Goal: Book appointment/travel/reservation

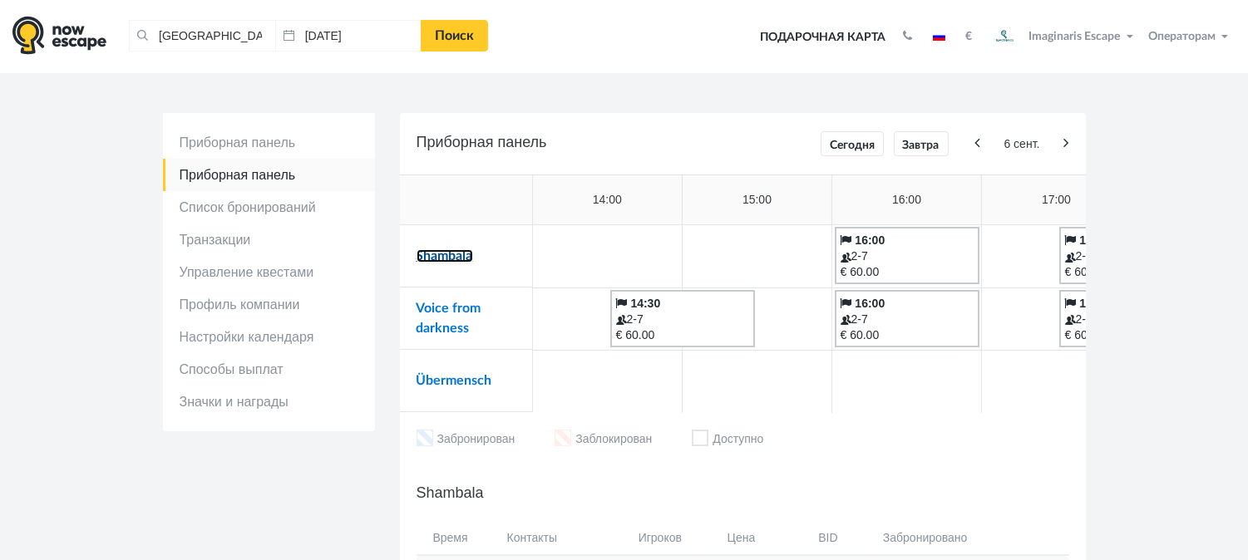
click at [461, 254] on link "Shambala" at bounding box center [444, 255] width 57 height 13
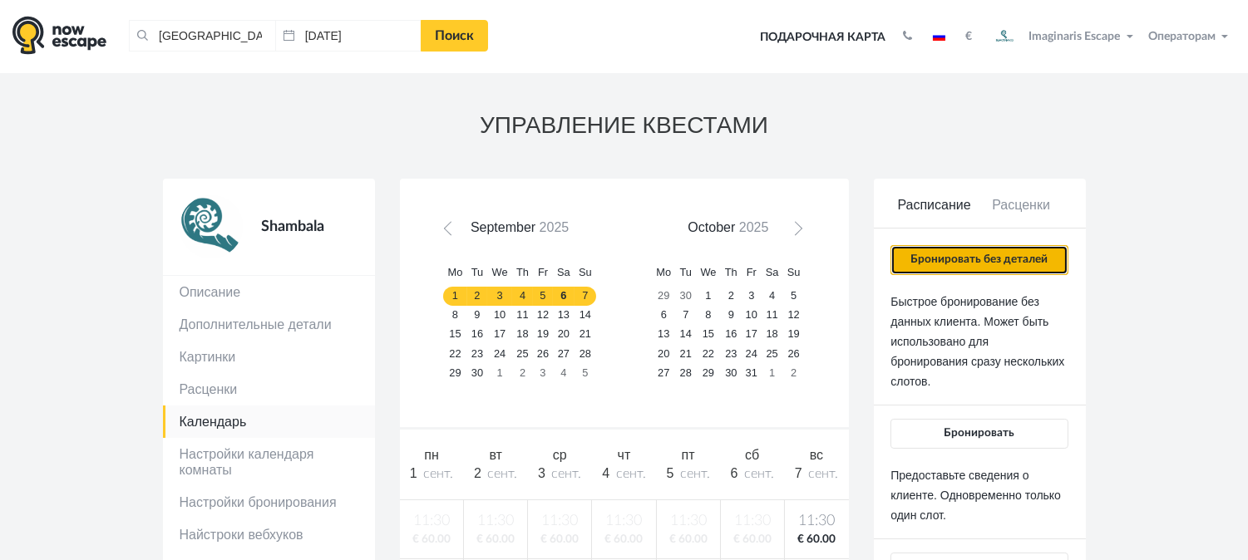
click at [1019, 258] on button "Бронировать без деталей" at bounding box center [978, 260] width 177 height 30
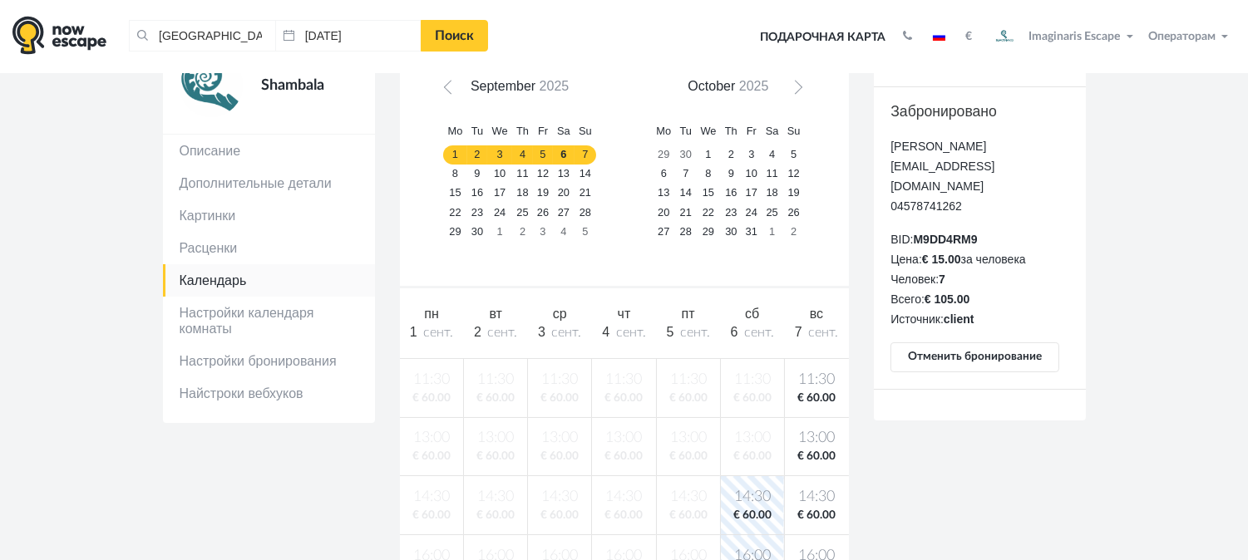
scroll to position [92, 0]
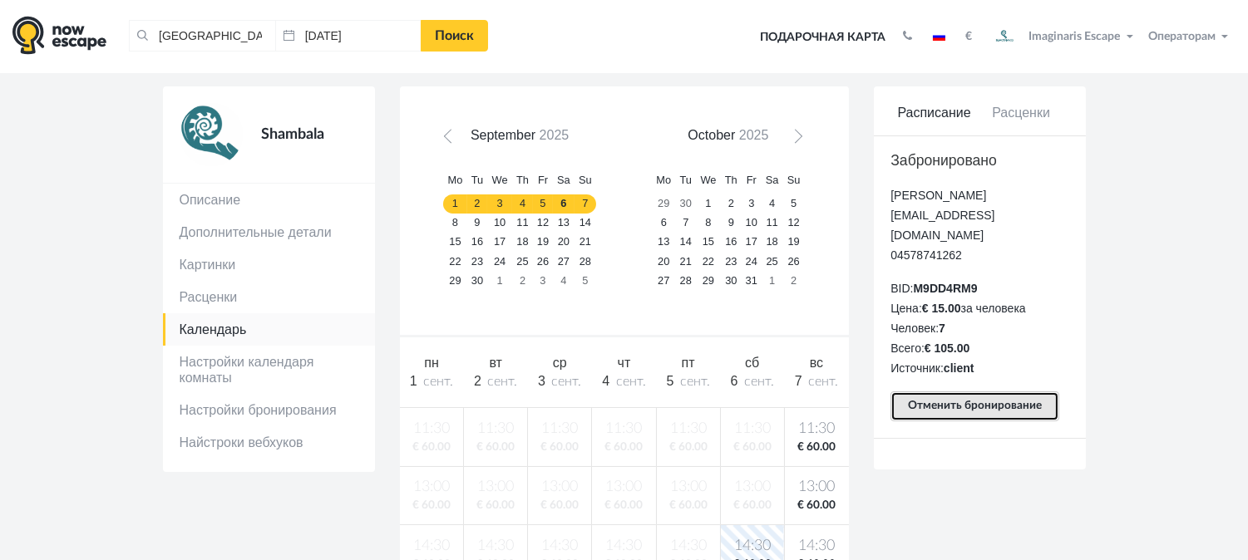
click at [1025, 391] on button "Отменить бронирование" at bounding box center [974, 406] width 169 height 30
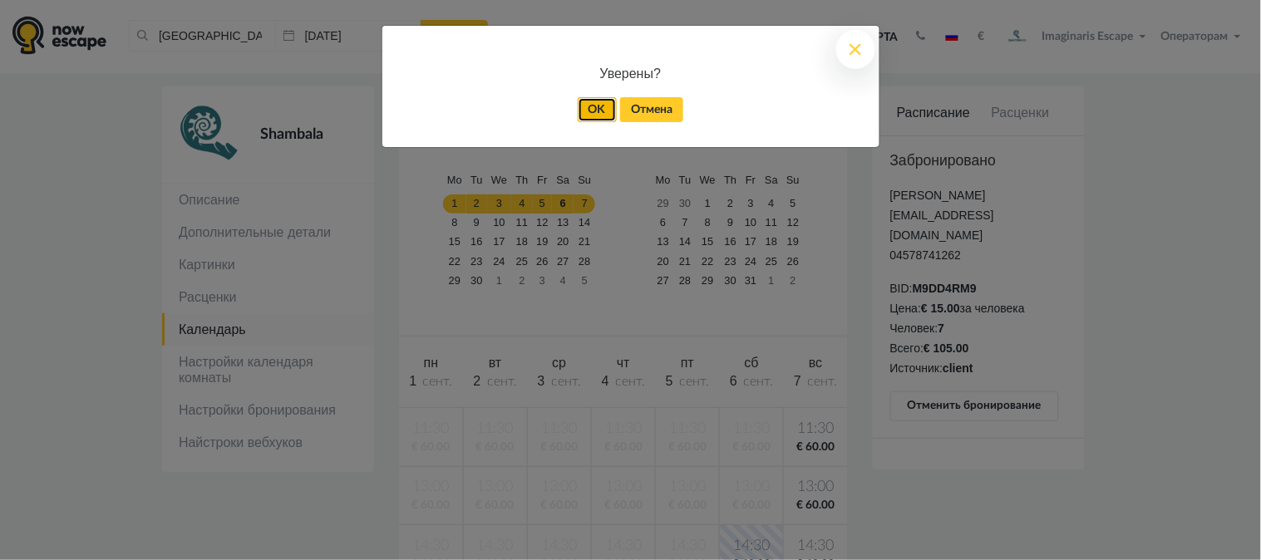
click at [600, 115] on link "OK" at bounding box center [597, 109] width 39 height 25
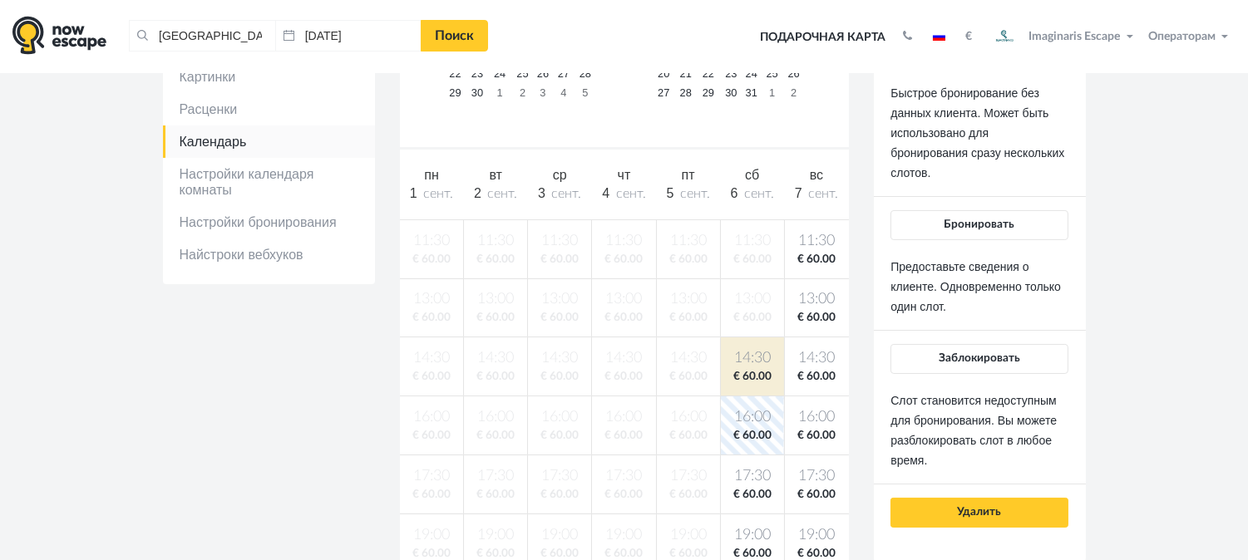
scroll to position [185, 0]
